Goal: Check status: Check status

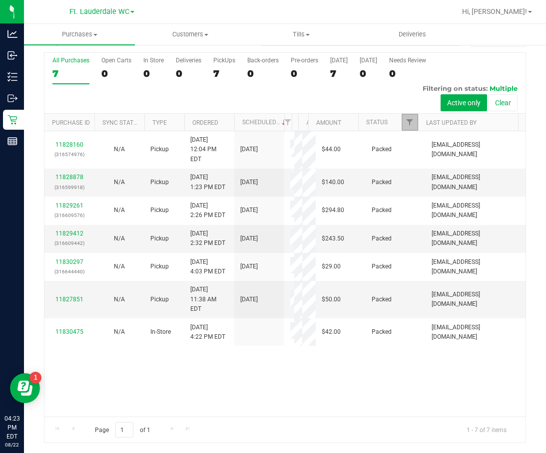
click at [401, 122] on link "Filter" at bounding box center [409, 122] width 16 height 17
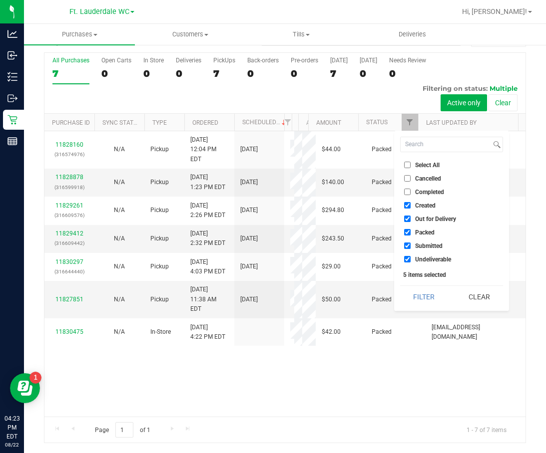
drag, startPoint x: 464, startPoint y: 293, endPoint x: 415, endPoint y: 225, distance: 83.7
click at [465, 293] on button "Clear" at bounding box center [479, 297] width 48 height 22
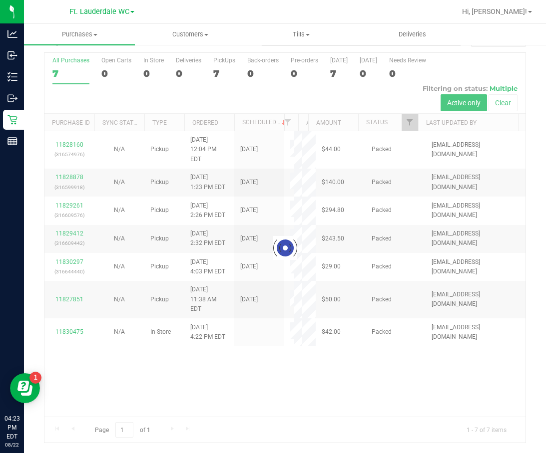
checkbox input "false"
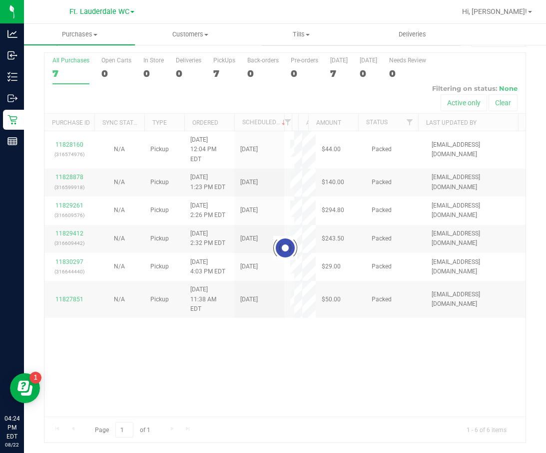
click at [404, 124] on div at bounding box center [284, 248] width 481 height 390
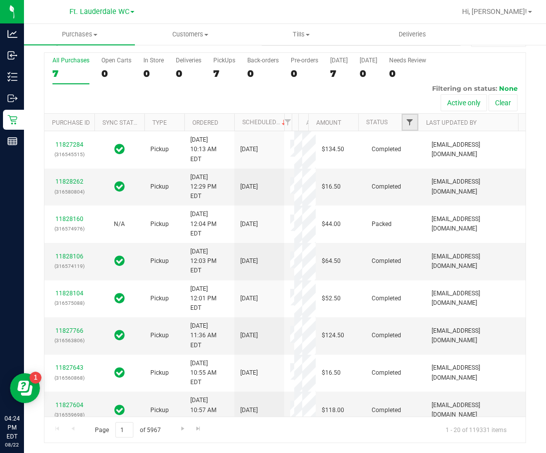
click at [405, 124] on span "Filter" at bounding box center [409, 122] width 8 height 8
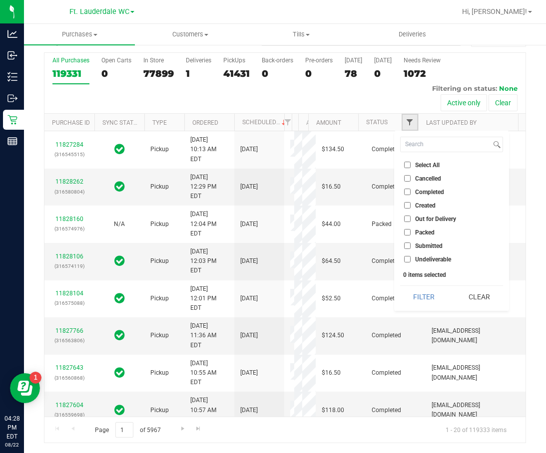
click at [405, 124] on span "Filter" at bounding box center [409, 122] width 8 height 8
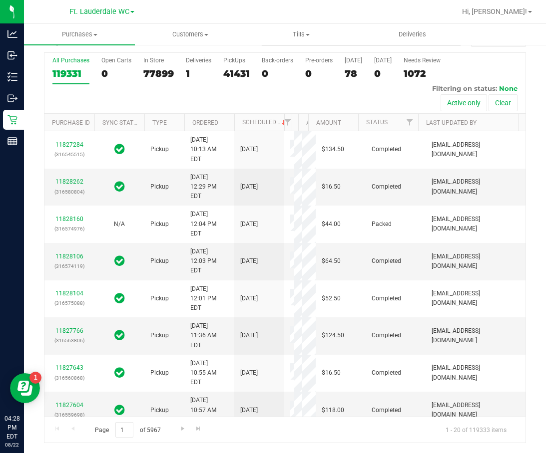
click at [398, 110] on div "All Purchases 119331 Open Carts 0 In Store 77899 Deliveries 1 PickUps 41431 Bac…" at bounding box center [284, 83] width 481 height 61
click at [405, 110] on div "All Purchases 119331 Open Carts 0 In Store 77899 Deliveries 1 PickUps 41431 Bac…" at bounding box center [284, 83] width 481 height 61
click at [405, 122] on span "Filter" at bounding box center [409, 122] width 8 height 8
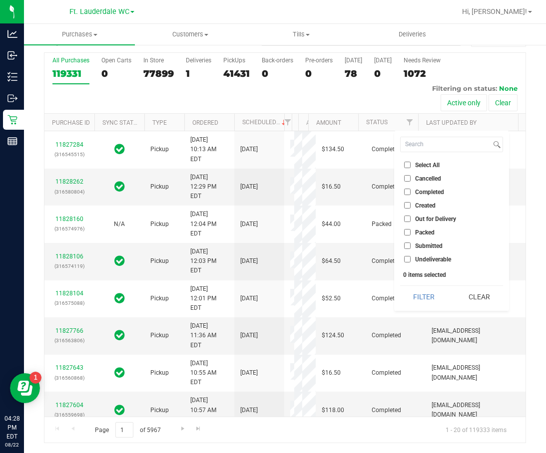
click at [404, 245] on input "Submitted" at bounding box center [407, 246] width 6 height 6
checkbox input "true"
click at [435, 302] on button "Filter" at bounding box center [424, 297] width 48 height 22
